Goal: Task Accomplishment & Management: Manage account settings

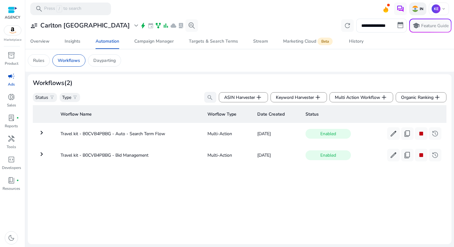
click at [416, 10] on img at bounding box center [415, 9] width 6 height 6
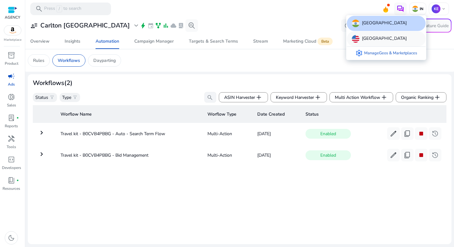
click at [376, 42] on p "[GEOGRAPHIC_DATA]" at bounding box center [384, 39] width 45 height 8
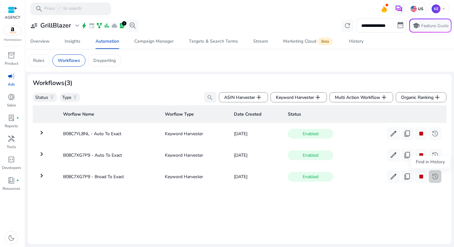
click at [431, 176] on span "history" at bounding box center [435, 176] width 8 height 8
click at [434, 178] on span "history" at bounding box center [435, 176] width 8 height 8
click at [435, 157] on span "history" at bounding box center [435, 155] width 8 height 8
click at [434, 136] on span "history" at bounding box center [435, 134] width 8 height 8
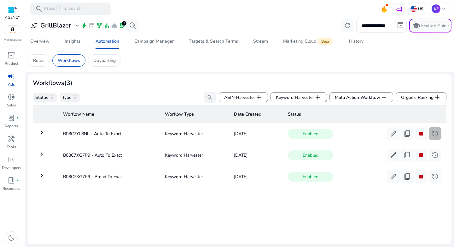
click at [434, 136] on span "history" at bounding box center [435, 134] width 8 height 8
click at [434, 155] on span "history" at bounding box center [435, 155] width 8 height 8
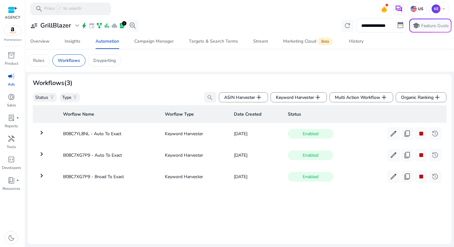
click at [42, 156] on mat-icon "keyboard_arrow_right" at bounding box center [42, 154] width 8 height 8
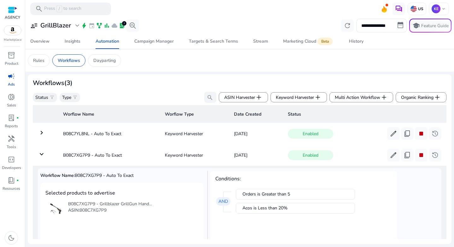
click at [43, 158] on mat-icon "keyboard_arrow_down" at bounding box center [42, 154] width 8 height 8
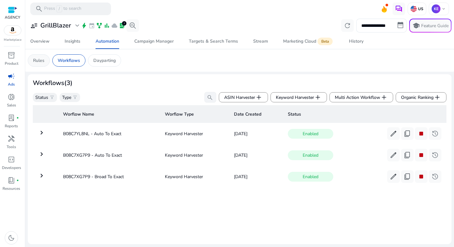
click at [44, 61] on div "Rules" at bounding box center [39, 60] width 22 height 12
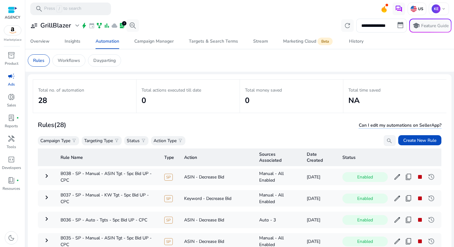
click at [386, 141] on span "search" at bounding box center [389, 140] width 6 height 6
click at [384, 141] on input "search" at bounding box center [353, 140] width 86 height 11
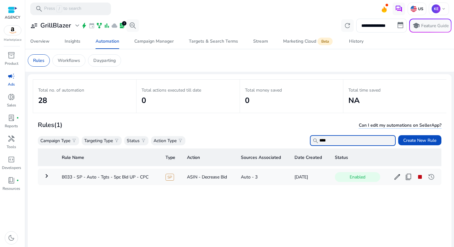
click at [212, 128] on div "Rules (1) Can I edit my automations on SellerApp?" at bounding box center [240, 125] width 404 height 11
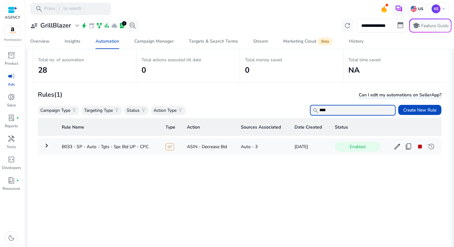
scroll to position [46, 0]
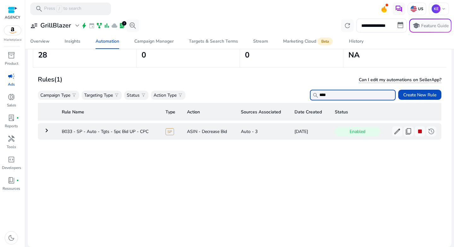
click at [46, 131] on mat-icon "keyboard_arrow_right" at bounding box center [47, 130] width 8 height 8
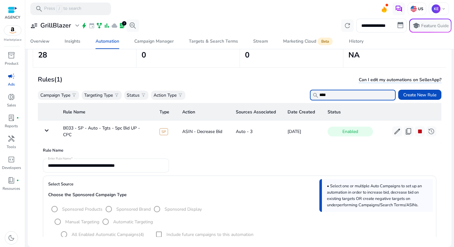
click at [331, 96] on input "****" at bounding box center [353, 95] width 86 height 11
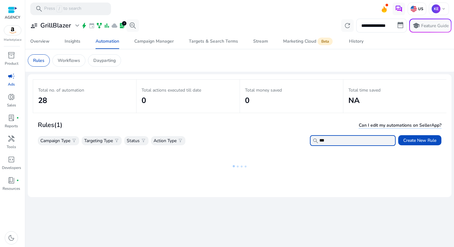
scroll to position [0, 0]
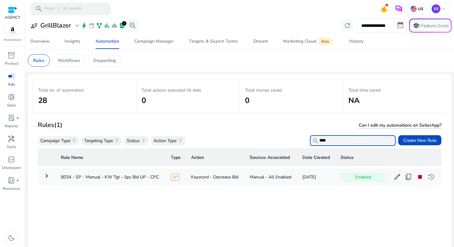
click at [331, 96] on h2 "0" at bounding box center [291, 100] width 93 height 9
click at [336, 139] on input "****" at bounding box center [353, 140] width 86 height 11
click at [332, 140] on input "****" at bounding box center [353, 140] width 86 height 11
click at [46, 178] on mat-icon "keyboard_arrow_right" at bounding box center [47, 176] width 8 height 8
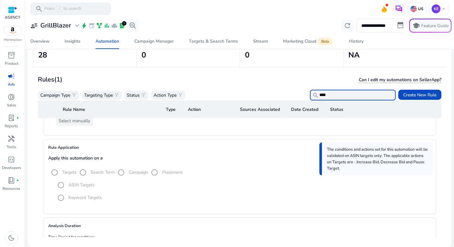
scroll to position [11, 0]
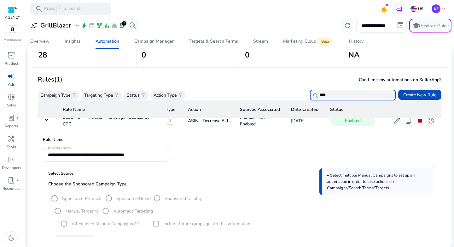
drag, startPoint x: 330, startPoint y: 95, endPoint x: 300, endPoint y: 95, distance: 30.3
click at [300, 95] on div "Campaign Type filter_alt Targeting Type filter_alt Status filter_alt Action Typ…" at bounding box center [217, 95] width 358 height 11
paste input "text"
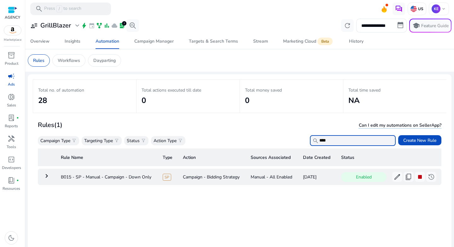
click at [46, 176] on mat-icon "keyboard_arrow_right" at bounding box center [47, 176] width 8 height 8
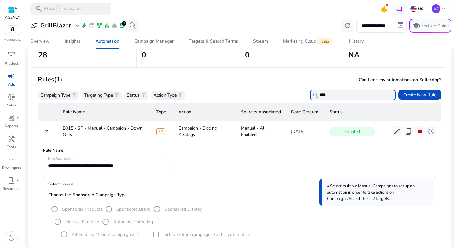
drag, startPoint x: 336, startPoint y: 95, endPoint x: 301, endPoint y: 95, distance: 34.4
click at [301, 95] on div "Campaign Type filter_alt Targeting Type filter_alt Status filter_alt Action Typ…" at bounding box center [217, 95] width 358 height 11
paste input "text"
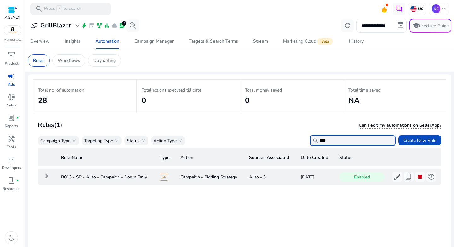
type input "****"
click at [46, 177] on mat-icon "keyboard_arrow_right" at bounding box center [47, 176] width 8 height 8
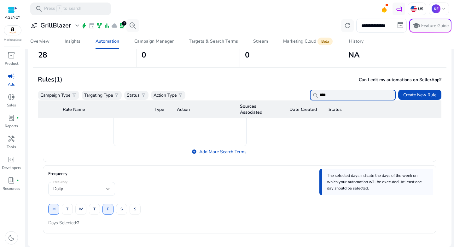
scroll to position [615, 0]
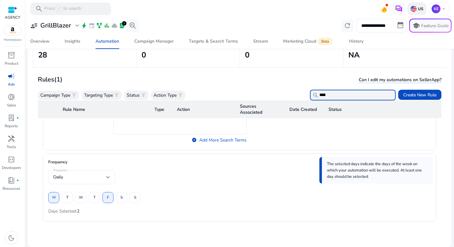
click at [411, 9] on img at bounding box center [414, 9] width 6 height 6
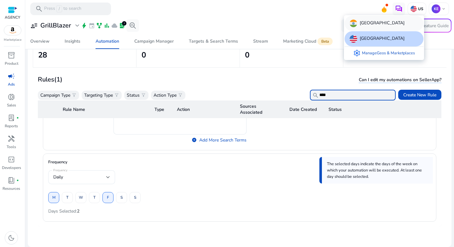
click at [369, 27] on div "[GEOGRAPHIC_DATA]" at bounding box center [384, 23] width 79 height 15
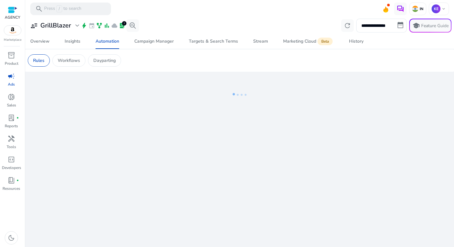
scroll to position [0, 0]
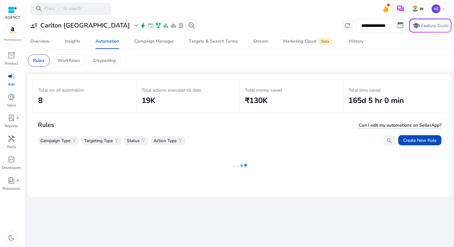
click at [76, 28] on h3 "Carlton [GEOGRAPHIC_DATA]" at bounding box center [85, 26] width 90 height 8
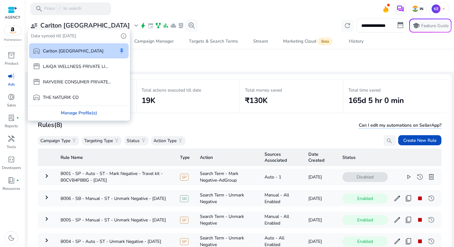
click at [70, 112] on div "Manage Profile(s)" at bounding box center [78, 113] width 101 height 14
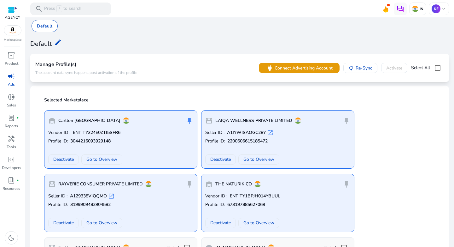
click at [11, 76] on span "campaign" at bounding box center [12, 76] width 8 height 8
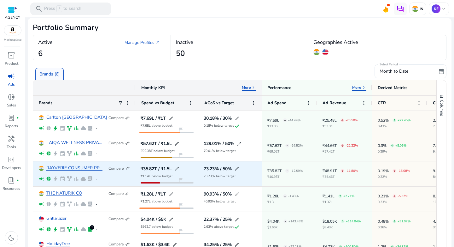
scroll to position [6, 0]
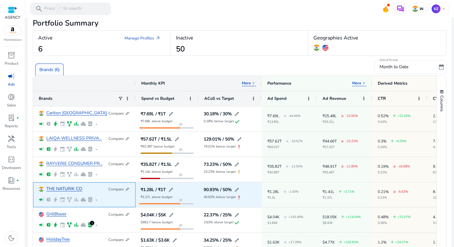
click at [62, 188] on link "THE NATURIK CO" at bounding box center [64, 188] width 36 height 5
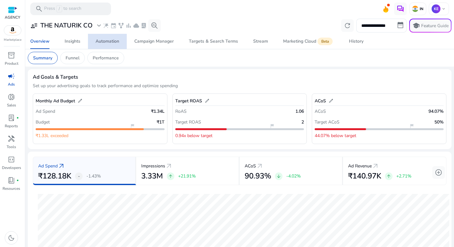
click at [115, 43] on div "Automation" at bounding box center [108, 41] width 24 height 4
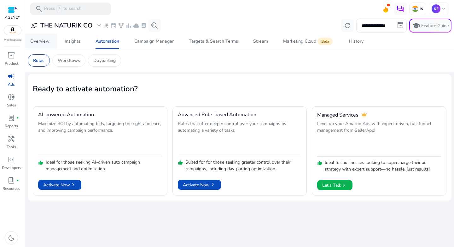
click at [43, 42] on div "Overview" at bounding box center [39, 41] width 19 height 4
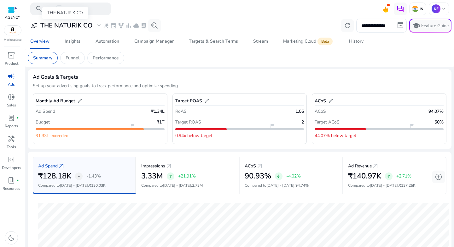
click at [95, 26] on span "expand_more" at bounding box center [99, 26] width 8 height 8
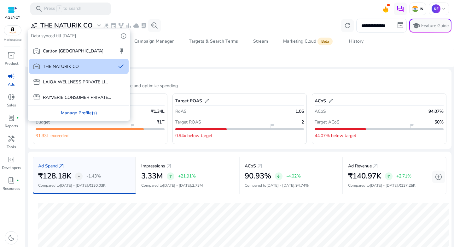
click at [78, 115] on div "Manage Profile(s)" at bounding box center [78, 113] width 101 height 14
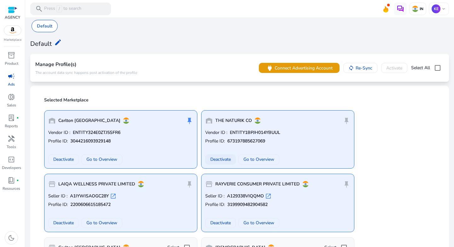
click at [221, 160] on span "Deactivate" at bounding box center [220, 159] width 20 height 7
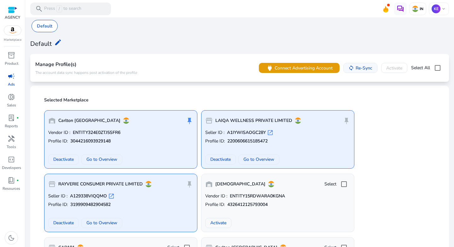
click at [355, 72] on span at bounding box center [360, 67] width 33 height 15
